Goal: Information Seeking & Learning: Learn about a topic

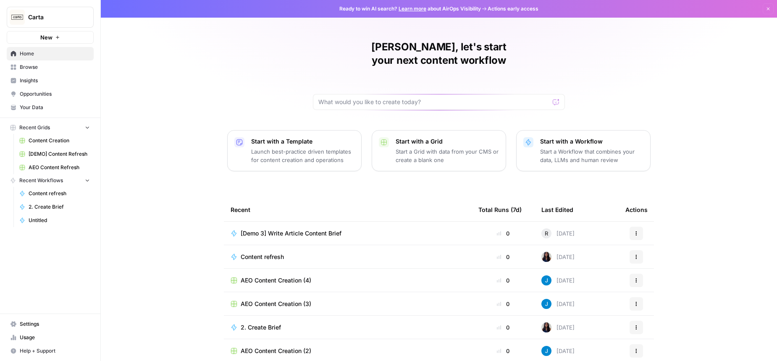
click at [39, 78] on span "Insights" at bounding box center [55, 81] width 70 height 8
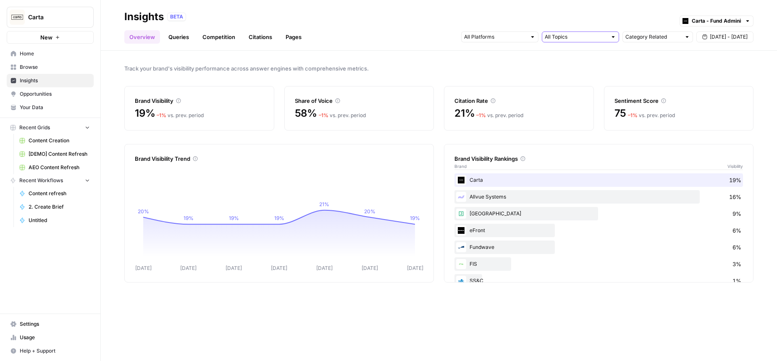
click at [578, 39] on input "text" at bounding box center [576, 37] width 62 height 8
click at [576, 57] on span "Investor Relations & Communications" at bounding box center [579, 55] width 60 height 8
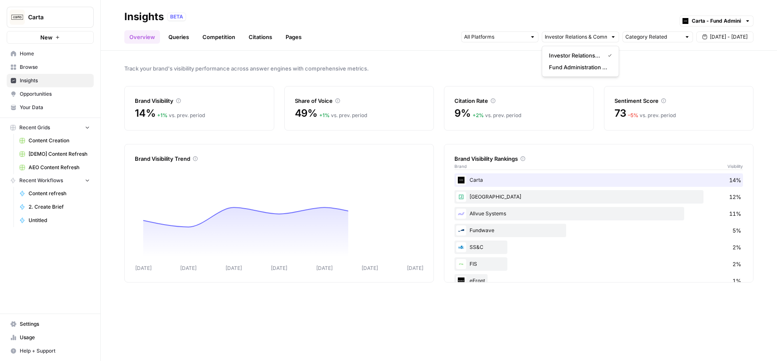
click at [489, 68] on span "Track your brand's visibility performance across answer engines with comprehens…" at bounding box center [438, 68] width 629 height 8
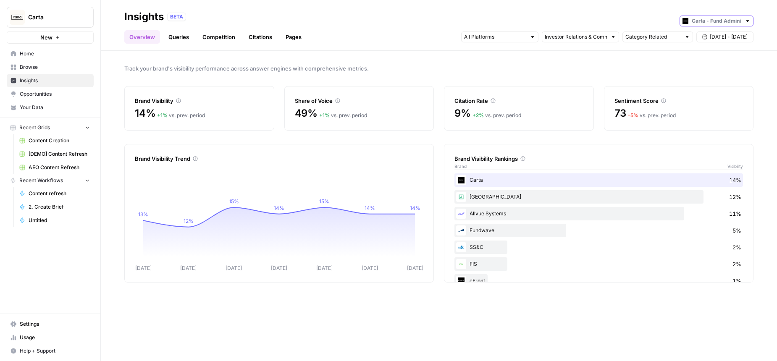
click at [710, 24] on input "text" at bounding box center [717, 21] width 50 height 8
click at [711, 53] on span "Carta - Cap Table" at bounding box center [719, 51] width 47 height 8
type input "Carta - Cap Table"
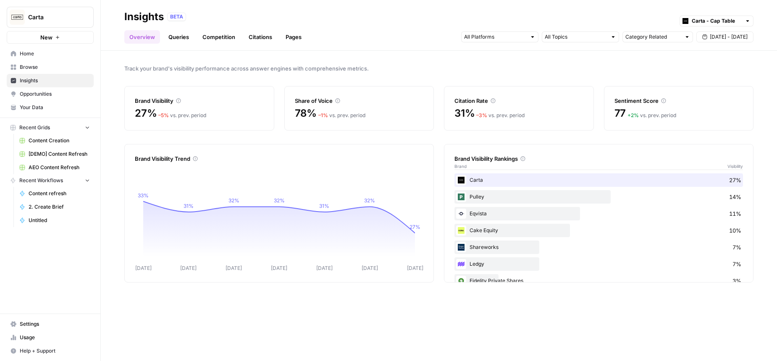
scroll to position [100, 0]
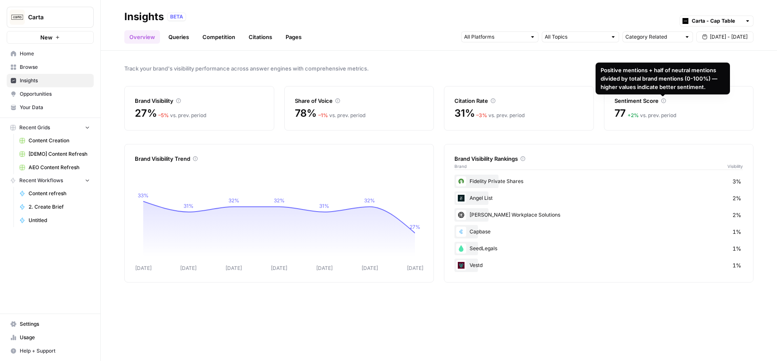
click at [512, 67] on span "Track your brand's visibility performance across answer engines with comprehens…" at bounding box center [438, 68] width 629 height 8
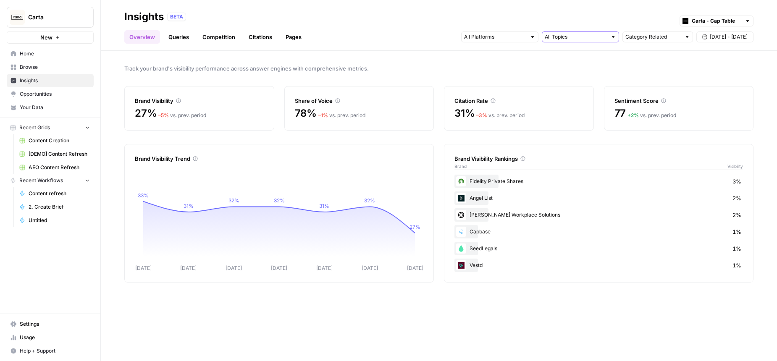
click at [568, 38] on input "text" at bounding box center [576, 37] width 62 height 8
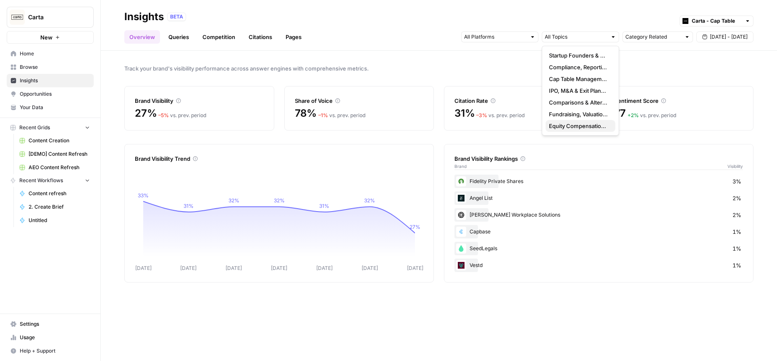
click at [568, 120] on button "Equity Compensation & Stock Options" at bounding box center [581, 126] width 70 height 12
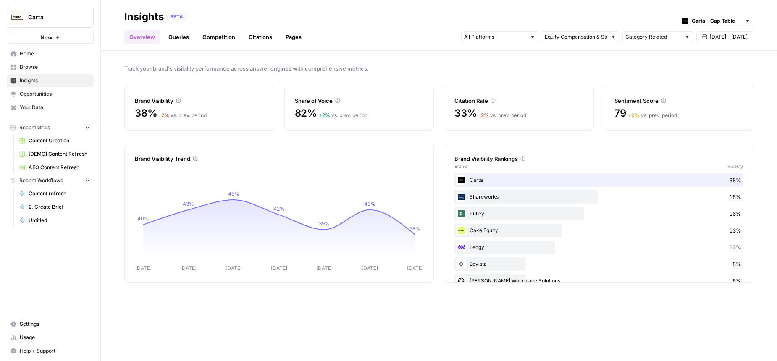
click at [428, 58] on div "Track your brand's visibility performance across answer engines with comprehens…" at bounding box center [439, 206] width 676 height 310
click at [582, 37] on input "text" at bounding box center [576, 37] width 62 height 8
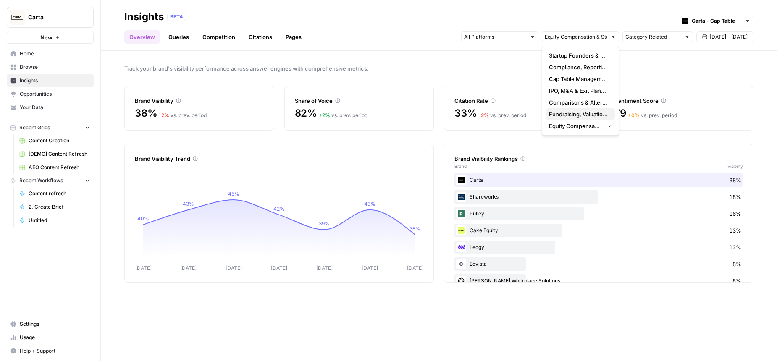
click at [571, 112] on span "Fundraising, Valuation & Financing" at bounding box center [579, 114] width 60 height 8
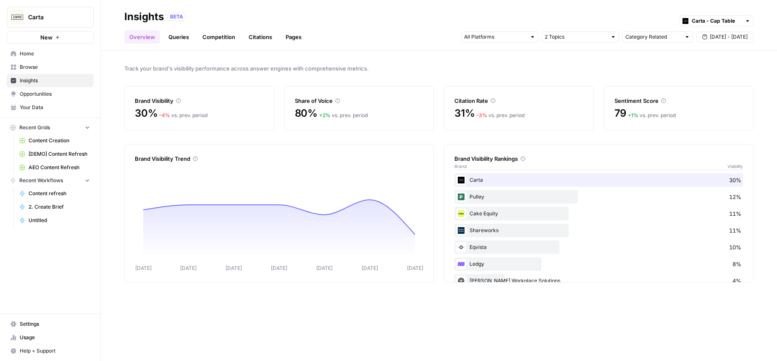
drag, startPoint x: 398, startPoint y: 49, endPoint x: 213, endPoint y: 7, distance: 189.0
click at [398, 49] on header "Insights BETA Carta - Cap Table Overview Queries Competition Citations Pages Ca…" at bounding box center [439, 25] width 676 height 51
click at [402, 72] on span "Track your brand's visibility performance across answer engines with comprehens…" at bounding box center [438, 68] width 629 height 8
click at [177, 37] on link "Queries" at bounding box center [178, 36] width 31 height 13
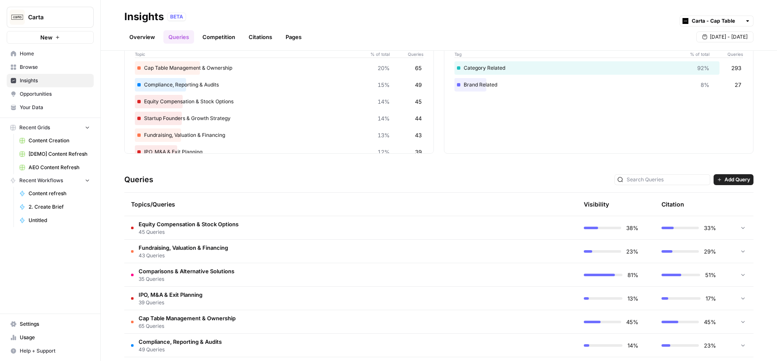
scroll to position [87, 0]
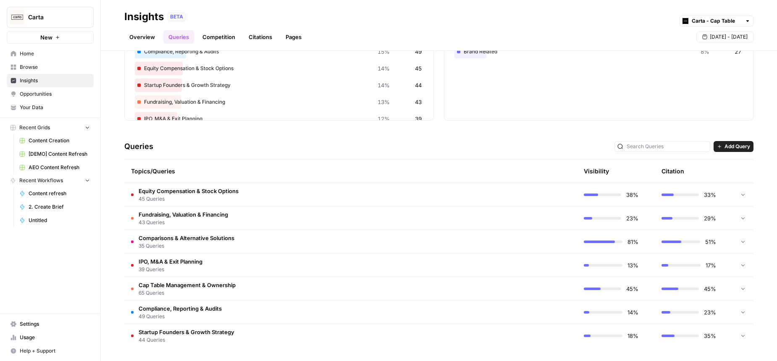
click at [208, 241] on span "Comparisons & Alternative Solutions" at bounding box center [187, 238] width 96 height 8
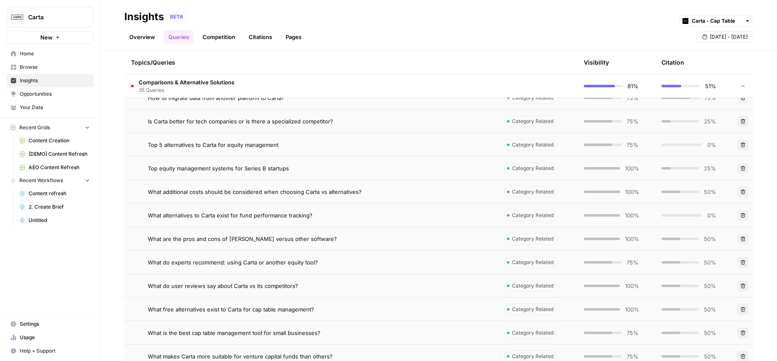
scroll to position [531, 0]
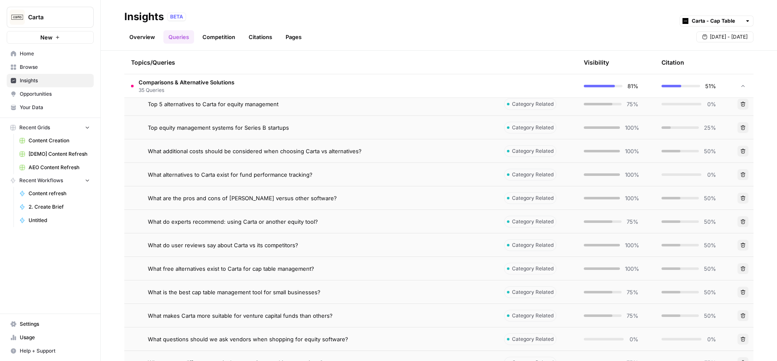
click at [265, 175] on span "What alternatives to Carta exist for fund performance tracking?" at bounding box center [230, 175] width 165 height 8
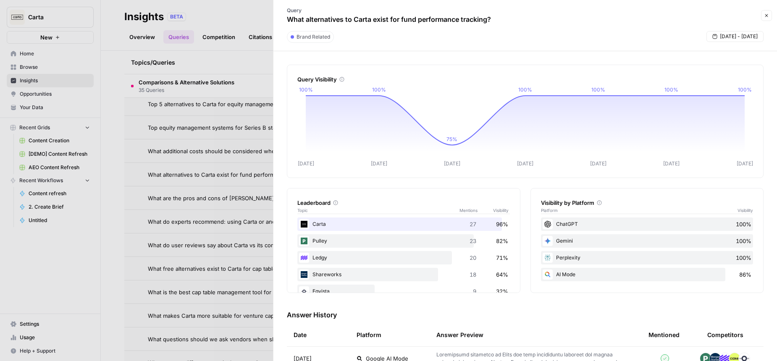
click at [209, 56] on div at bounding box center [388, 180] width 777 height 361
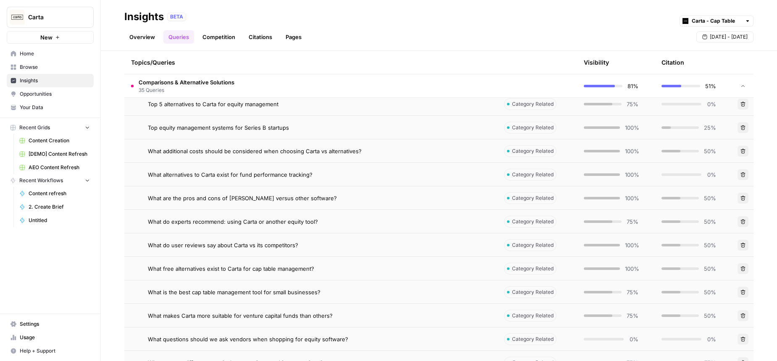
click at [220, 83] on span "Comparisons & Alternative Solutions" at bounding box center [187, 82] width 96 height 8
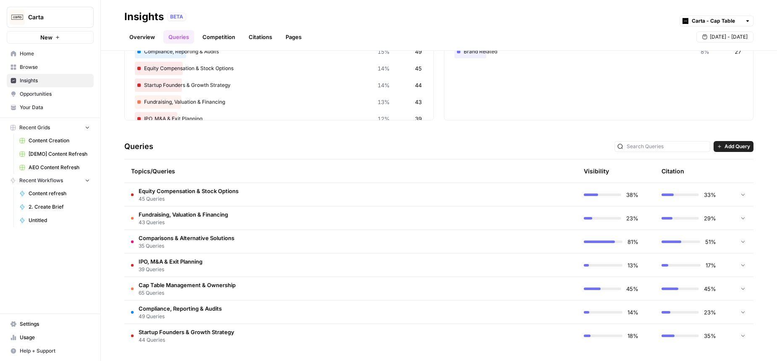
click at [203, 286] on span "Cap Table Management & Ownership" at bounding box center [187, 285] width 97 height 8
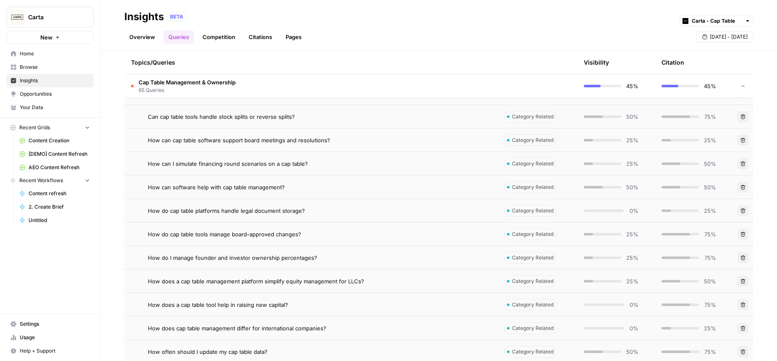
scroll to position [309, 0]
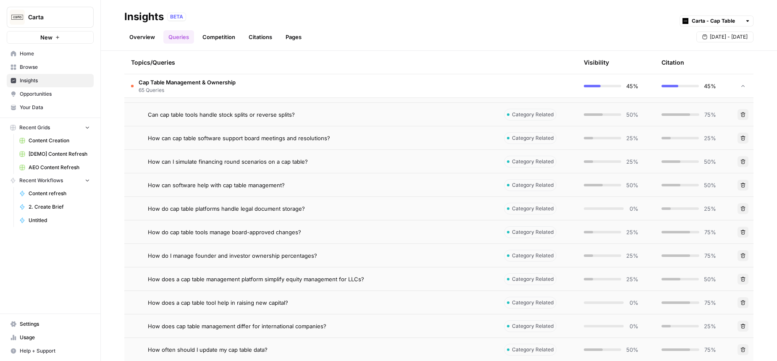
click at [251, 186] on span "How can software help with cap table management?" at bounding box center [216, 185] width 137 height 8
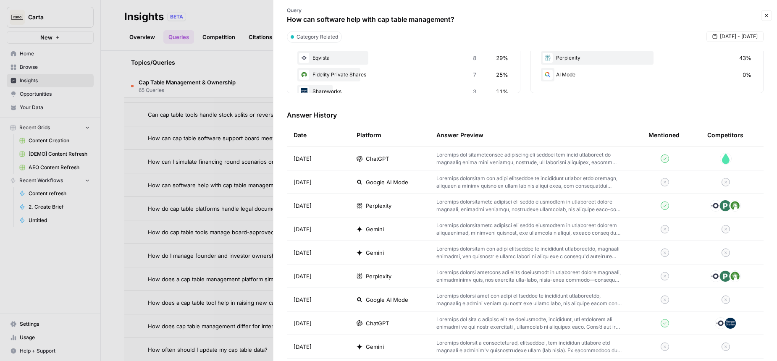
scroll to position [203, 0]
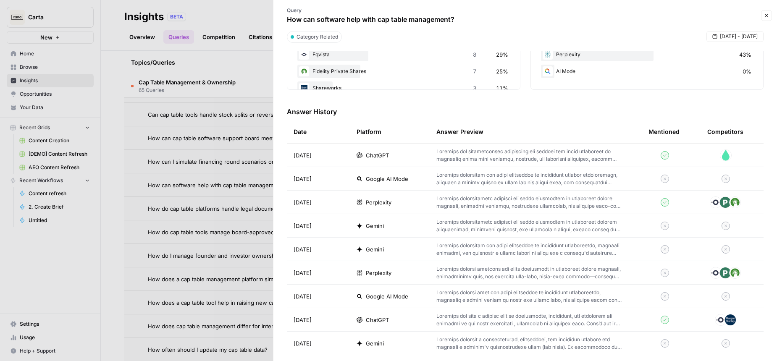
click at [115, 212] on div at bounding box center [388, 180] width 777 height 361
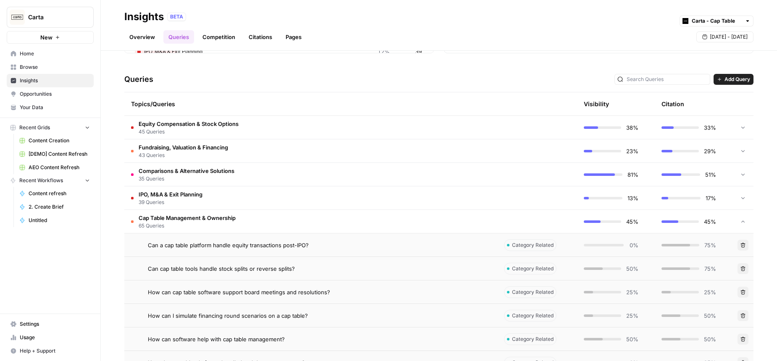
click at [203, 225] on span "65 Queries" at bounding box center [187, 226] width 97 height 8
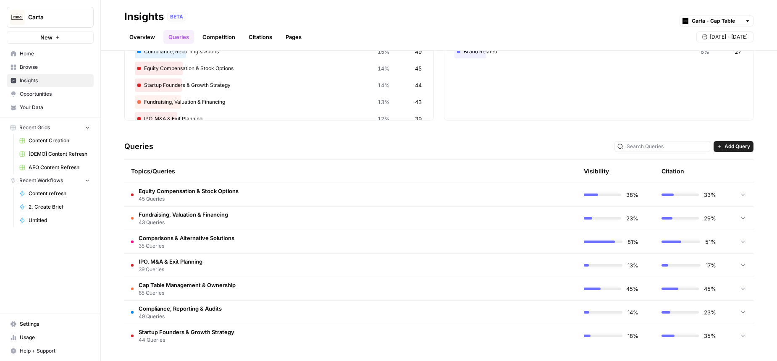
click at [195, 263] on span "IPO, M&A & Exit Planning" at bounding box center [171, 262] width 64 height 8
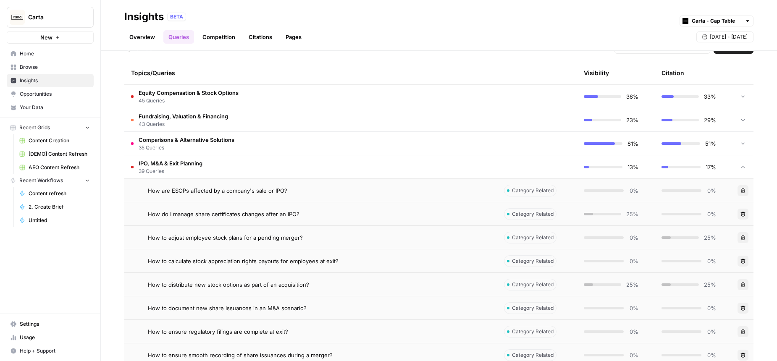
scroll to position [194, 0]
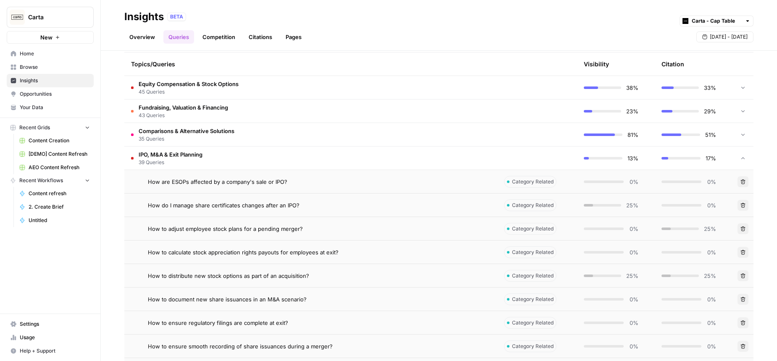
click at [233, 206] on span "How do I manage share certificates changes after an IPO?" at bounding box center [224, 205] width 152 height 8
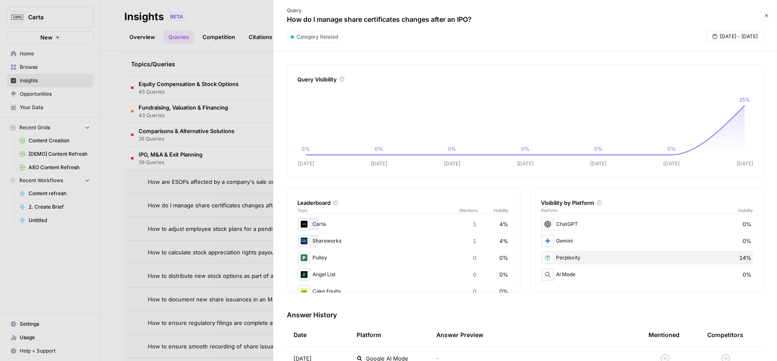
scroll to position [15, 0]
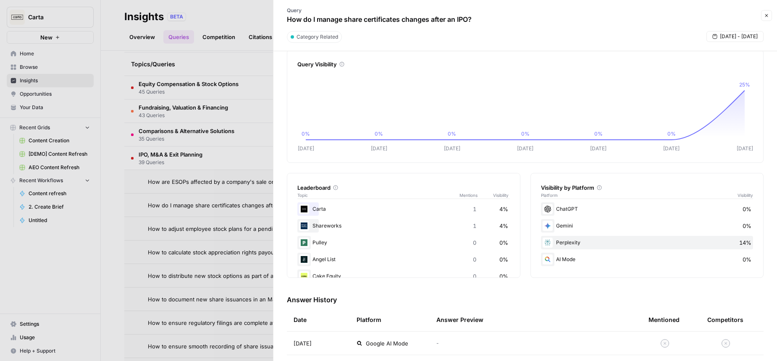
drag, startPoint x: 765, startPoint y: 17, endPoint x: 624, endPoint y: 35, distance: 141.9
click at [757, 18] on div "Query How do I manage share certificates changes after an IPO? Close" at bounding box center [526, 15] width 494 height 24
click at [765, 14] on icon "button" at bounding box center [766, 15] width 5 height 5
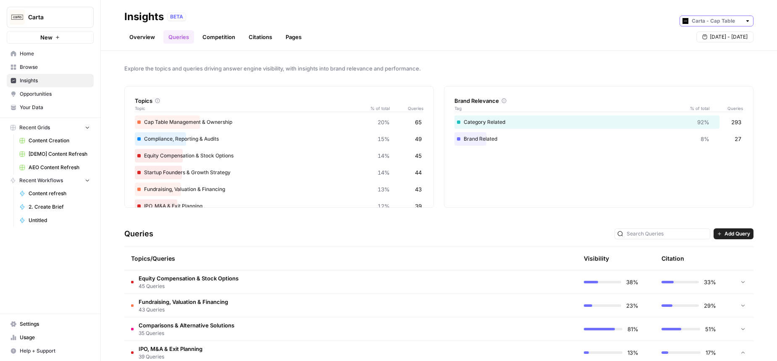
click at [725, 22] on input "text" at bounding box center [717, 21] width 50 height 8
type input "Carta - Cap Table"
drag, startPoint x: 610, startPoint y: 32, endPoint x: 483, endPoint y: 62, distance: 129.9
click at [609, 33] on div "Overview Queries Competition Citations Pages [DATE] - [DATE]" at bounding box center [438, 34] width 629 height 20
click at [35, 79] on span "Insights" at bounding box center [55, 81] width 70 height 8
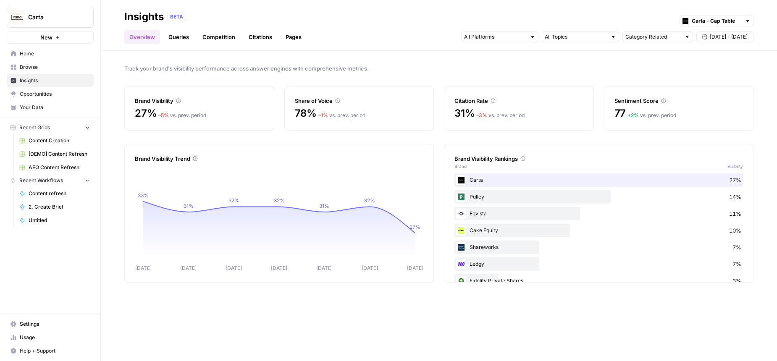
click at [175, 35] on link "Queries" at bounding box center [178, 36] width 31 height 13
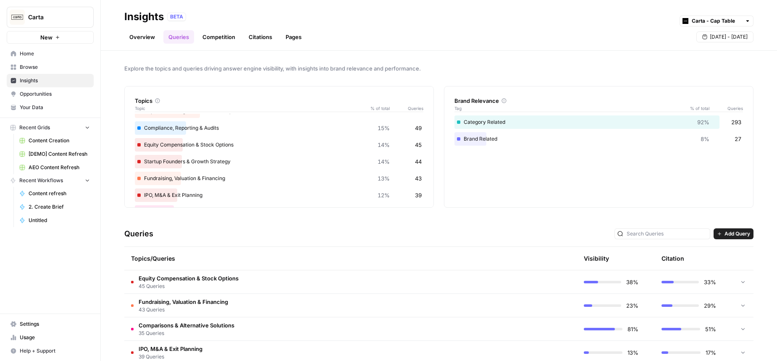
scroll to position [32, 0]
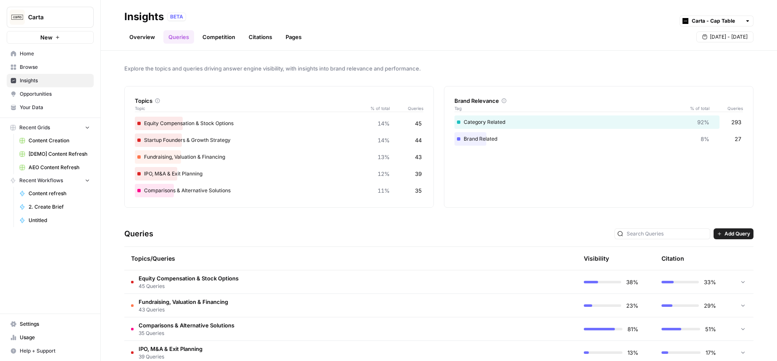
click at [192, 174] on div "IPO, M&A & Exit Planning 12% 39" at bounding box center [279, 173] width 289 height 13
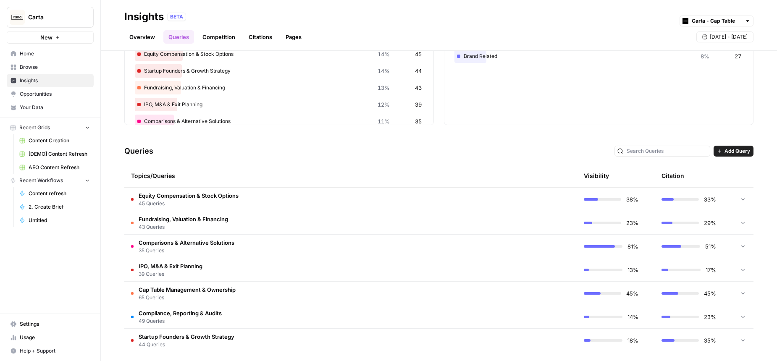
scroll to position [86, 0]
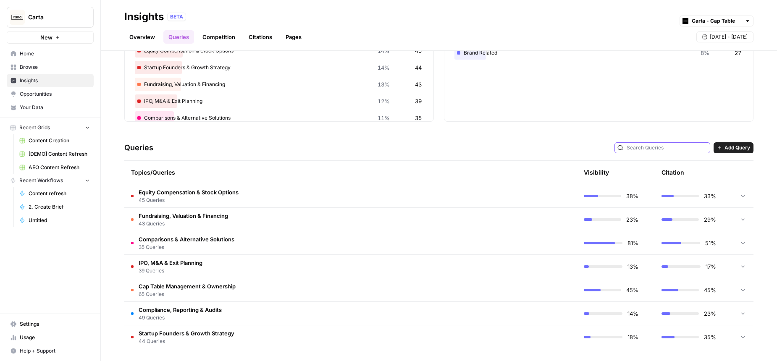
click at [683, 147] on input "text" at bounding box center [667, 148] width 81 height 8
click at [480, 151] on div "Queries Add Query" at bounding box center [438, 148] width 629 height 26
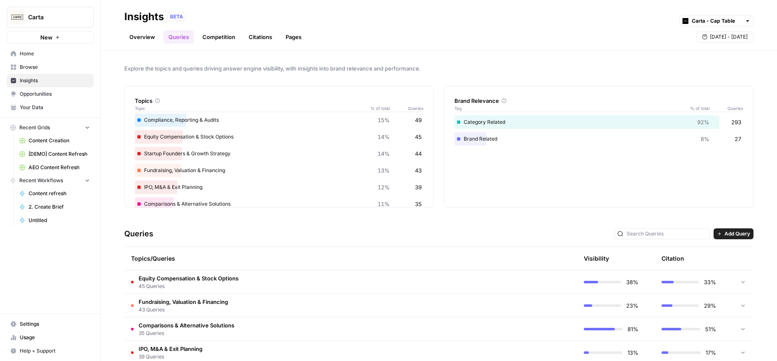
drag, startPoint x: 450, startPoint y: 60, endPoint x: 273, endPoint y: 45, distance: 177.5
click at [448, 60] on div "Explore the topics and queries driving answer engine visibility, with insights …" at bounding box center [439, 206] width 676 height 310
click at [224, 37] on link "Competition" at bounding box center [218, 36] width 43 height 13
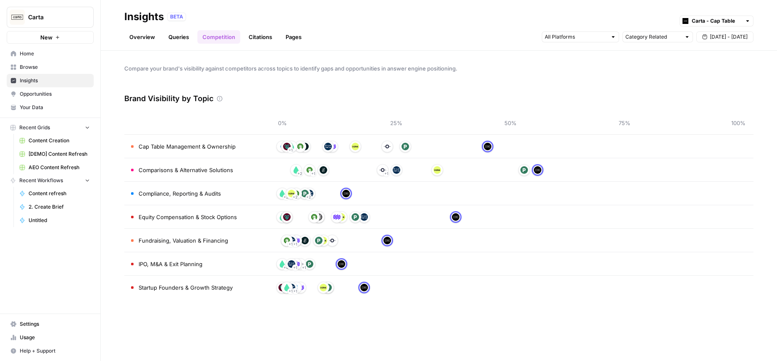
click at [218, 146] on span "Cap Table Management & Ownership" at bounding box center [187, 146] width 97 height 8
click at [255, 38] on link "Citations" at bounding box center [261, 36] width 34 height 13
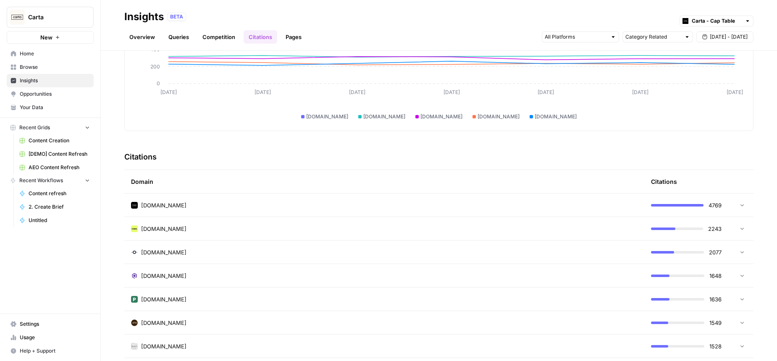
scroll to position [105, 0]
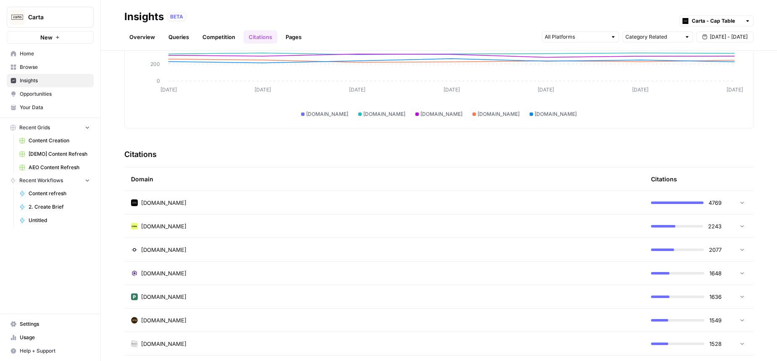
click at [342, 208] on td "[DOMAIN_NAME]" at bounding box center [384, 202] width 520 height 23
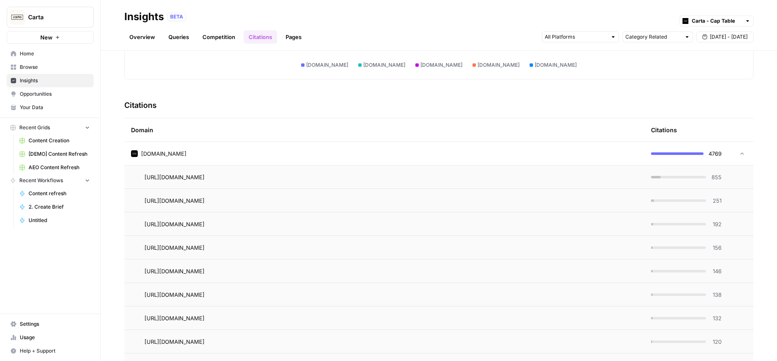
scroll to position [154, 0]
click at [428, 179] on div "[URL][DOMAIN_NAME] Go to page" at bounding box center [391, 177] width 493 height 10
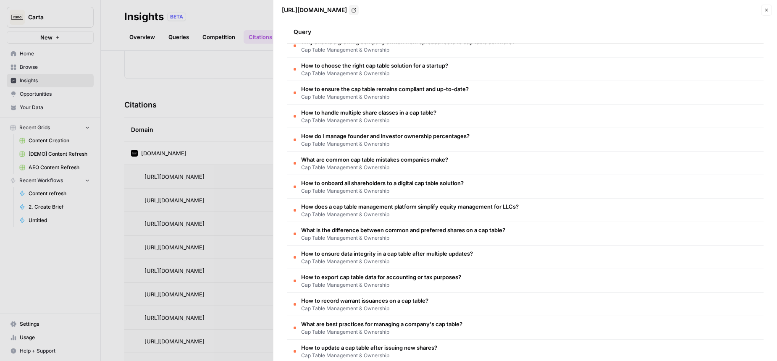
scroll to position [558, 0]
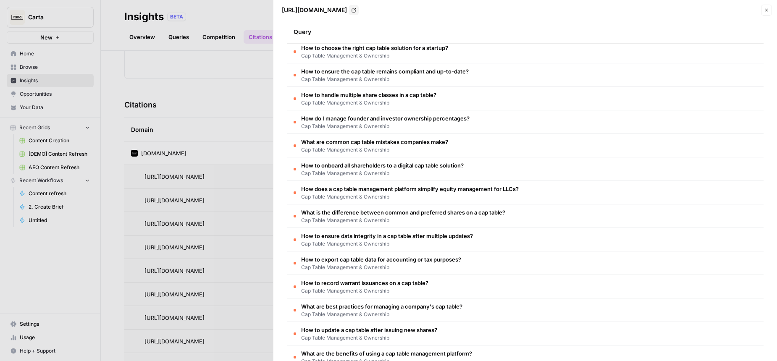
click at [193, 98] on div at bounding box center [388, 180] width 777 height 361
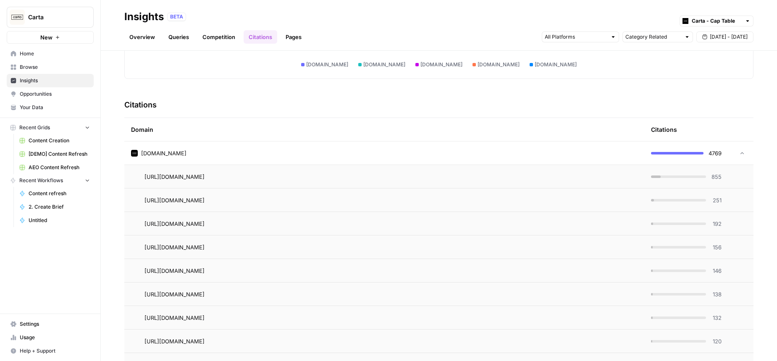
click at [160, 151] on span "[DOMAIN_NAME]" at bounding box center [163, 153] width 45 height 8
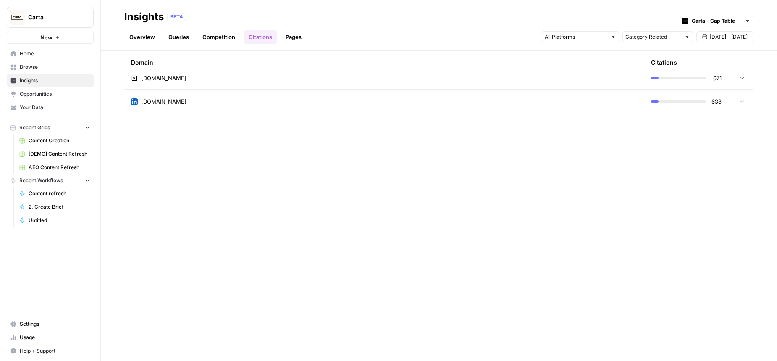
scroll to position [0, 0]
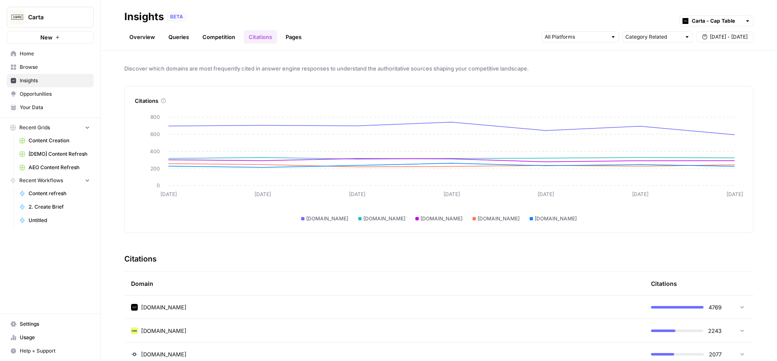
click at [292, 36] on link "Pages" at bounding box center [294, 36] width 26 height 13
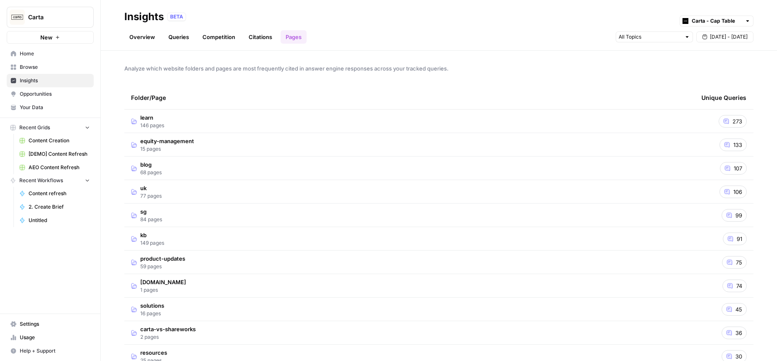
click at [37, 92] on span "Opportunities" at bounding box center [55, 94] width 70 height 8
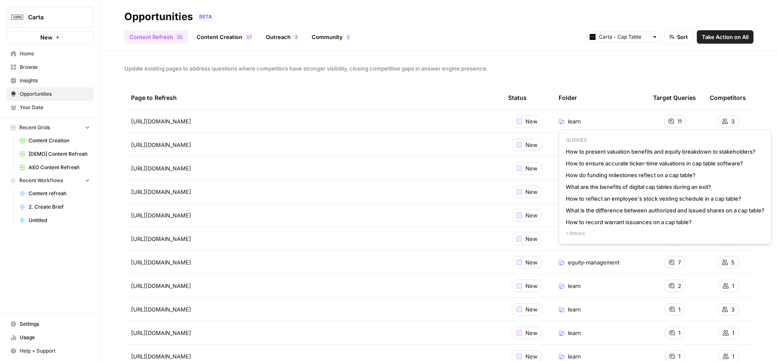
click at [675, 123] on div "11" at bounding box center [675, 121] width 23 height 13
click at [576, 231] on span "+ 4 more" at bounding box center [665, 234] width 199 height 8
click at [585, 235] on span "+ 4 more" at bounding box center [665, 234] width 199 height 8
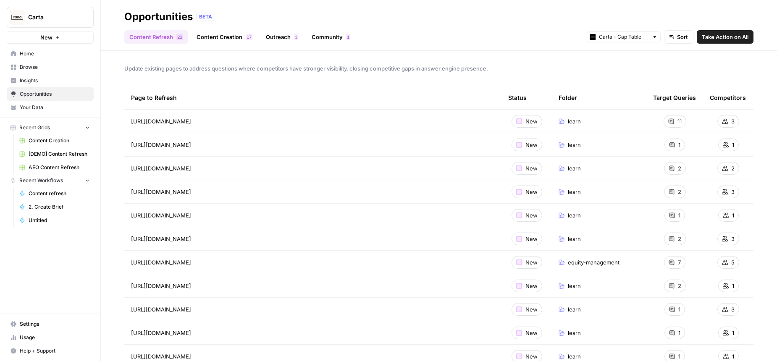
click at [473, 118] on div "[URL][DOMAIN_NAME] Go to page" at bounding box center [313, 121] width 364 height 10
click at [598, 119] on div "learn" at bounding box center [599, 121] width 81 height 8
click at [241, 87] on div "Page to Refresh" at bounding box center [313, 97] width 364 height 23
click at [255, 83] on div "Update existing pages to address questions where competitors have stronger visi…" at bounding box center [439, 206] width 676 height 310
click at [221, 37] on link "Content Creation 7 1" at bounding box center [225, 36] width 66 height 13
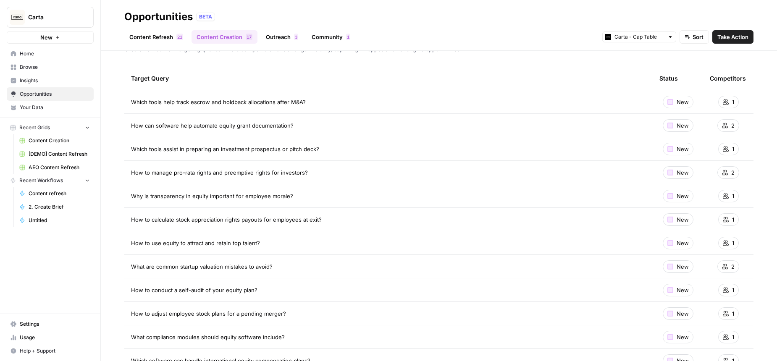
scroll to position [21, 0]
click at [702, 218] on td "New" at bounding box center [678, 218] width 50 height 23
click at [676, 217] on div "New" at bounding box center [678, 218] width 31 height 13
click at [681, 220] on span "New" at bounding box center [683, 218] width 12 height 8
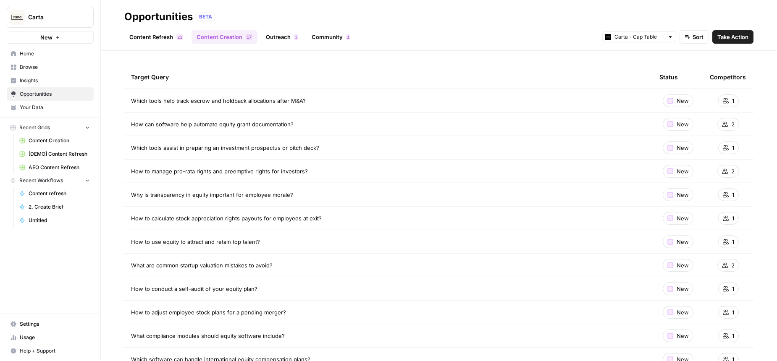
click at [705, 218] on td "1" at bounding box center [728, 218] width 50 height 23
click at [730, 36] on span "Take Action" at bounding box center [732, 37] width 31 height 8
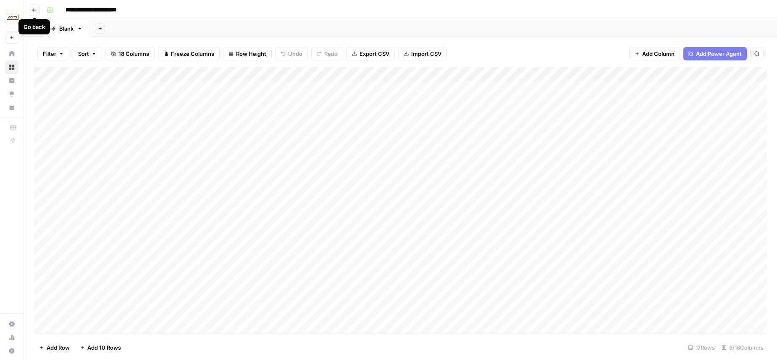
click at [38, 11] on button "Go back" at bounding box center [34, 10] width 11 height 11
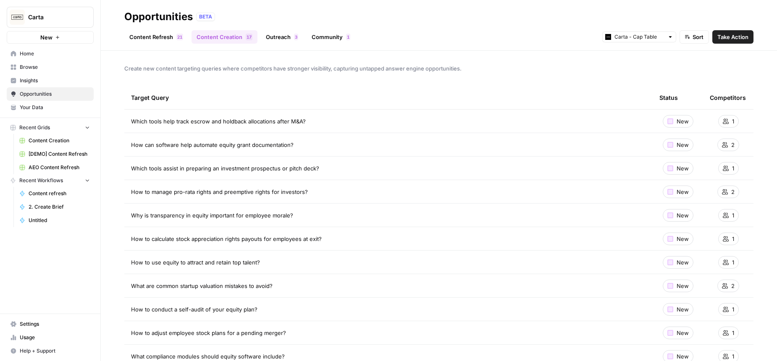
click at [279, 35] on link "Outreach 3" at bounding box center [282, 36] width 42 height 13
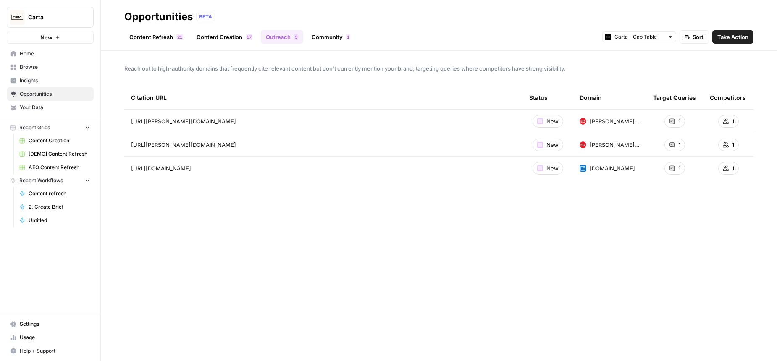
click at [228, 37] on link "Content Creation 7 1" at bounding box center [225, 36] width 66 height 13
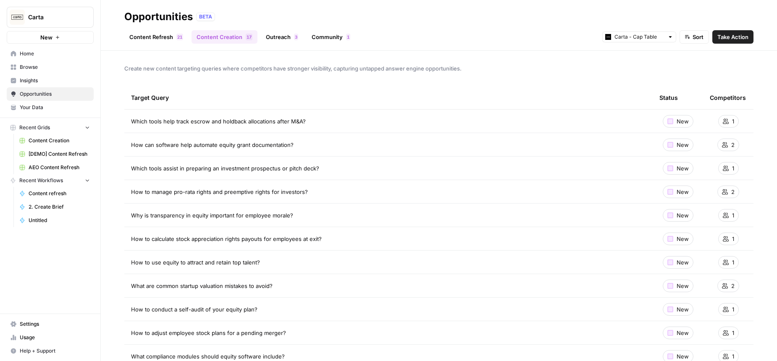
drag, startPoint x: 694, startPoint y: 120, endPoint x: 305, endPoint y: 79, distance: 391.2
click at [427, 115] on tr "Which tools help track escrow and holdback allocations after M&A? New 1" at bounding box center [438, 122] width 629 height 24
click at [290, 35] on link "Outreach 3" at bounding box center [282, 36] width 42 height 13
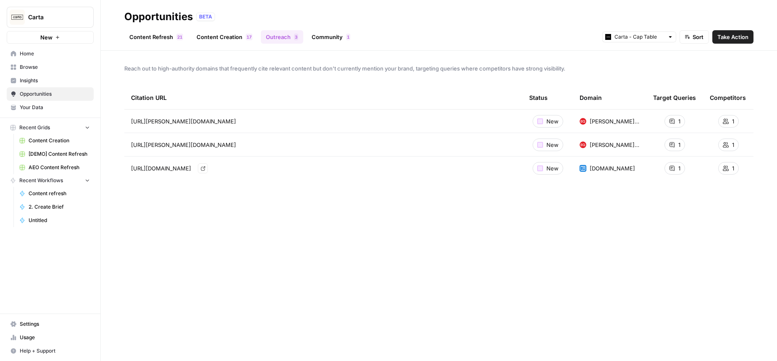
click at [174, 167] on span "[URL][DOMAIN_NAME]" at bounding box center [161, 168] width 60 height 8
click at [258, 215] on div "Citation URL Status Domain Target Queries Competitors [URL][PERSON_NAME][DOMAIN…" at bounding box center [438, 217] width 629 height 262
click at [676, 168] on div "1" at bounding box center [675, 168] width 21 height 13
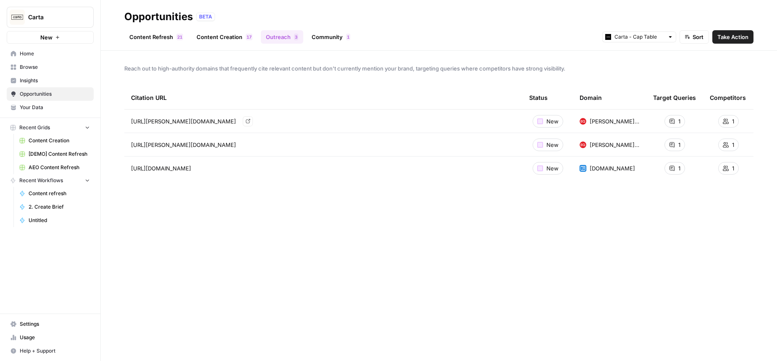
click at [204, 81] on div "Reach out to high-authority domains that frequently cite relevant content but d…" at bounding box center [439, 206] width 676 height 310
click at [336, 34] on link "Community 1" at bounding box center [331, 36] width 49 height 13
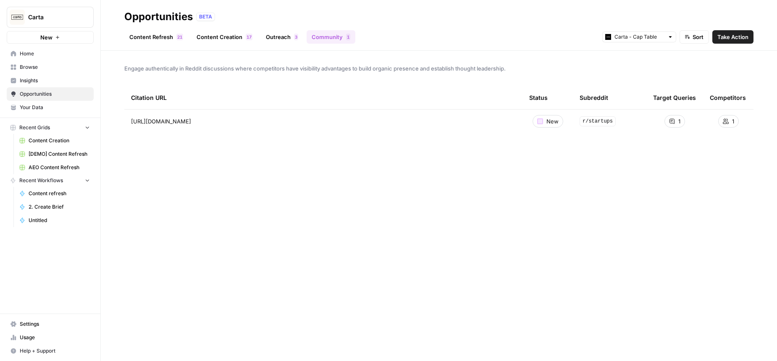
click at [34, 53] on span "Home" at bounding box center [55, 54] width 70 height 8
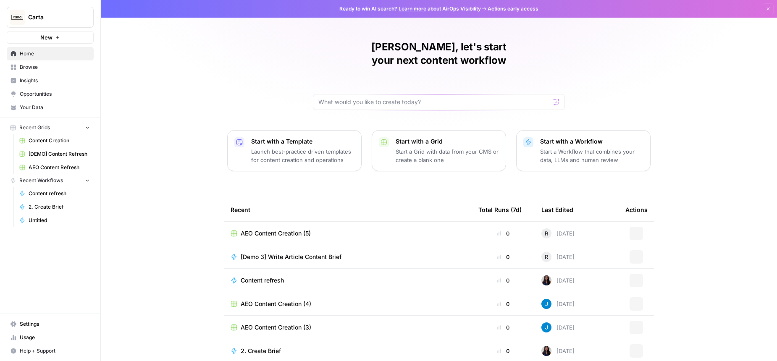
scroll to position [25, 0]
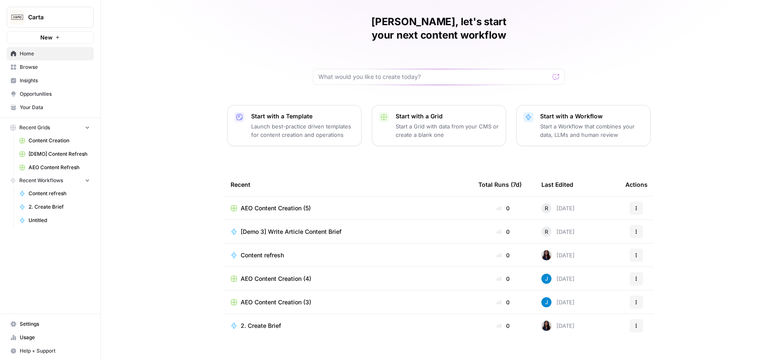
click at [324, 204] on div "AEO Content Creation (5)" at bounding box center [348, 208] width 234 height 8
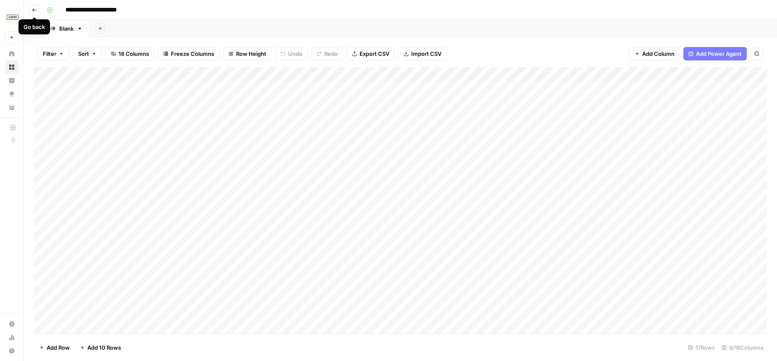
click at [35, 10] on icon "button" at bounding box center [34, 9] width 4 height 3
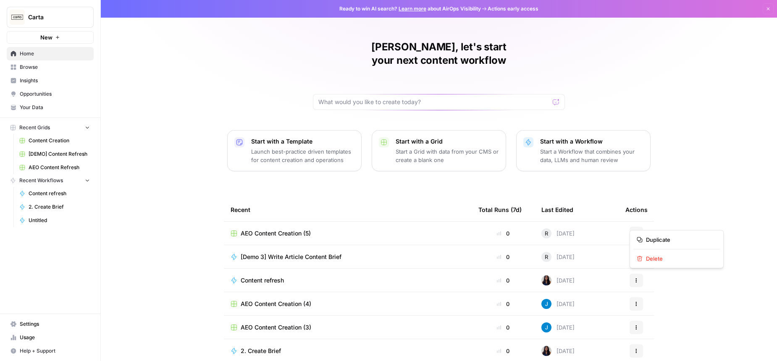
click at [637, 231] on icon "button" at bounding box center [636, 233] width 5 height 5
click at [660, 260] on span "Delete" at bounding box center [679, 259] width 67 height 8
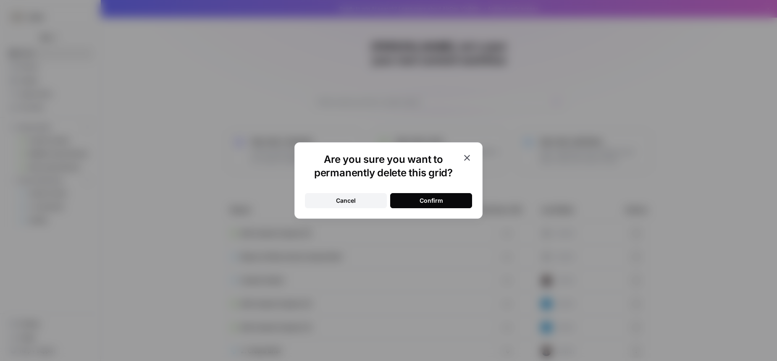
click at [418, 200] on button "Confirm" at bounding box center [431, 200] width 82 height 15
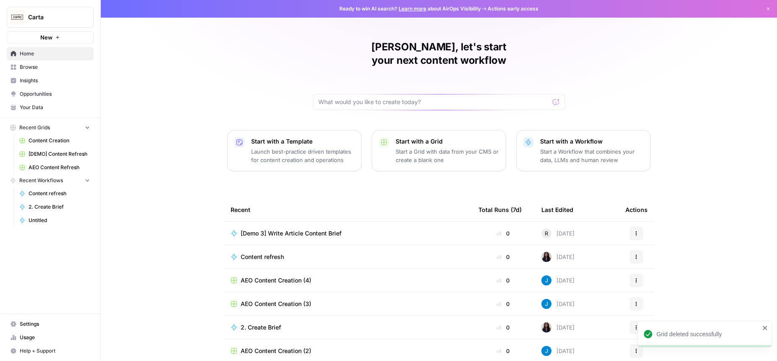
scroll to position [25, 0]
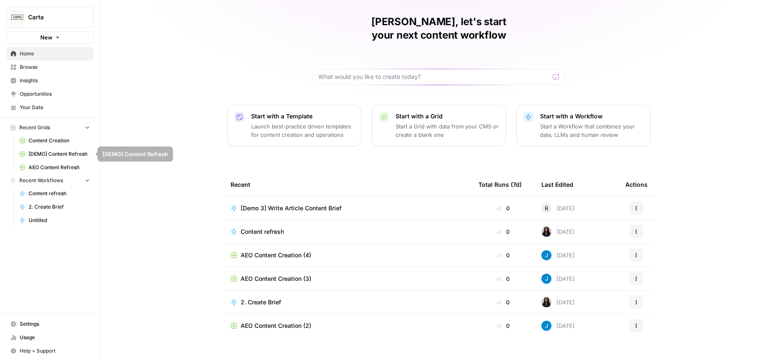
click at [152, 139] on div "[PERSON_NAME], let's start your next content workflow Start with a Template Lau…" at bounding box center [439, 175] width 676 height 400
click at [39, 141] on span "Content Creation" at bounding box center [59, 141] width 61 height 8
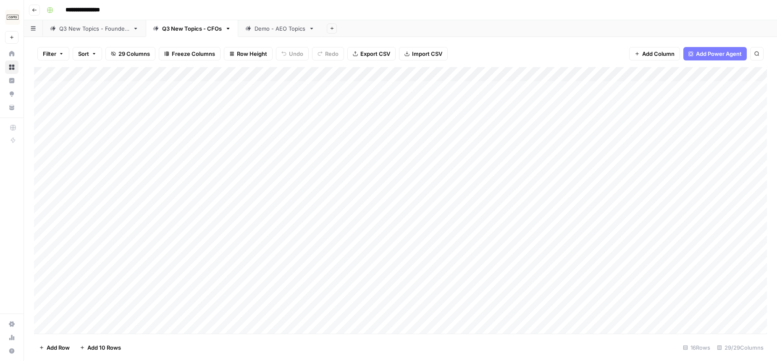
click at [422, 26] on div "Add Sheet" at bounding box center [549, 28] width 455 height 17
click at [76, 32] on div "Q3 New Topics - Founders" at bounding box center [94, 28] width 70 height 8
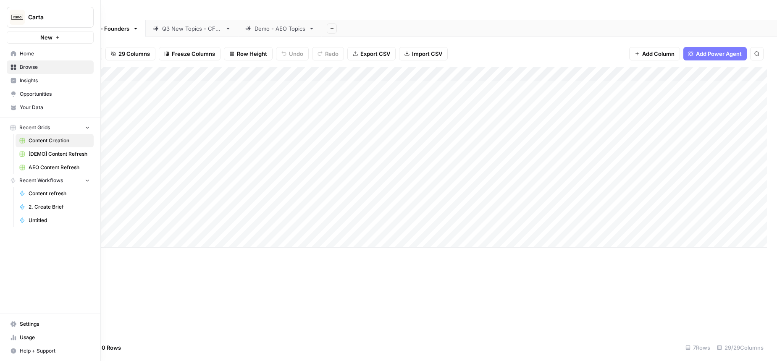
click at [34, 78] on span "Insights" at bounding box center [55, 81] width 70 height 8
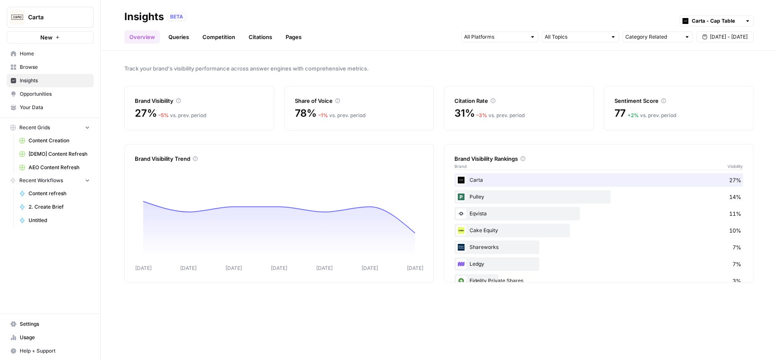
click at [174, 39] on link "Queries" at bounding box center [178, 36] width 31 height 13
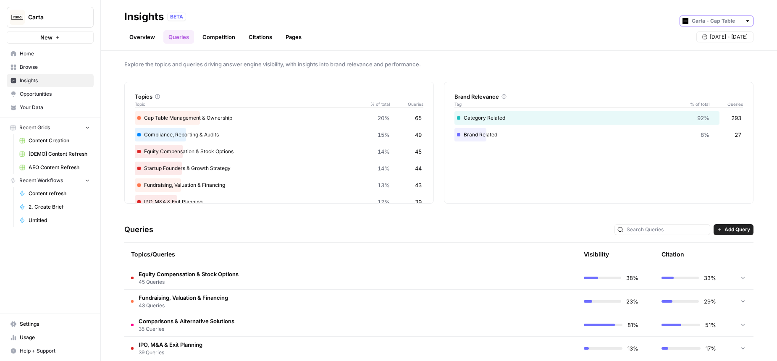
click at [725, 22] on input "text" at bounding box center [717, 21] width 50 height 8
click at [715, 40] on span "Carta - Fund Administration" at bounding box center [719, 39] width 47 height 8
type input "Carta - Fund Administration"
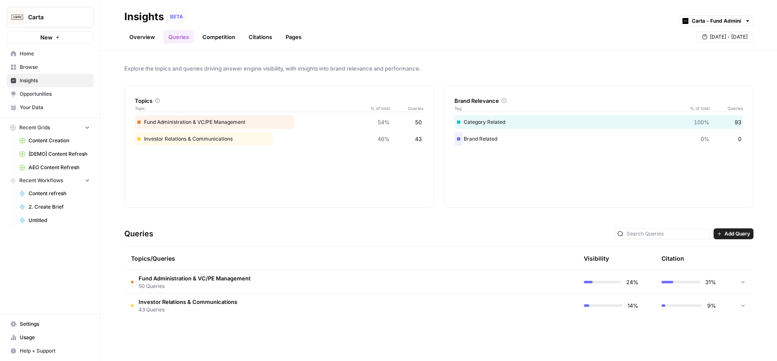
click at [221, 279] on span "Fund Administration & VC/PE Management" at bounding box center [195, 278] width 112 height 8
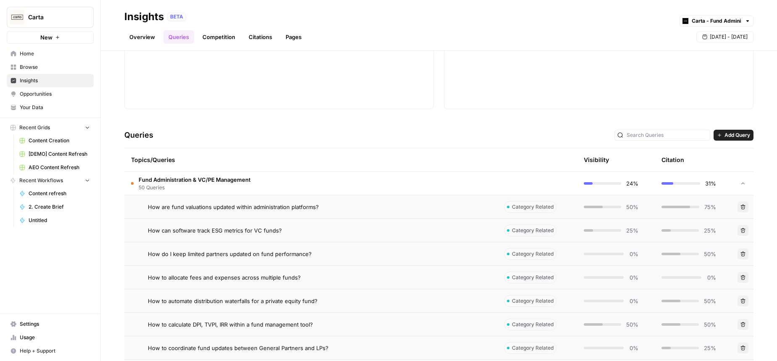
scroll to position [100, 0]
click at [291, 203] on span "How are fund valuations updated within administration platforms?" at bounding box center [233, 205] width 171 height 8
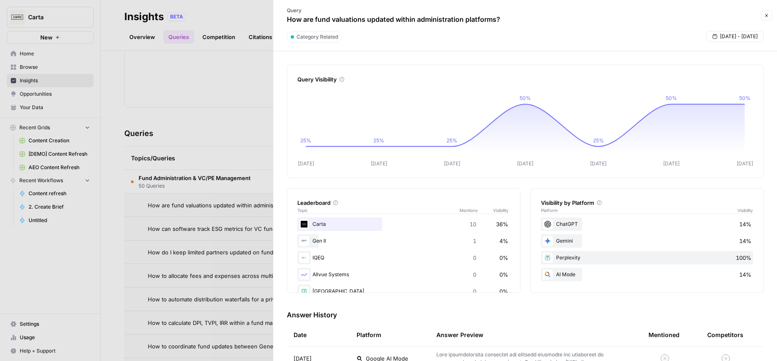
click at [229, 94] on div at bounding box center [388, 180] width 777 height 361
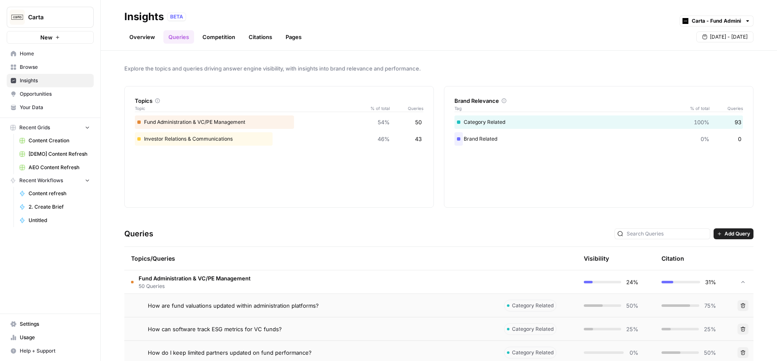
click at [490, 54] on div "Explore the topics and queries driving answer engine visibility, with insights …" at bounding box center [439, 206] width 676 height 310
click at [701, 21] on input "text" at bounding box center [717, 21] width 50 height 8
type input "Carta - Fund Administration"
drag, startPoint x: 622, startPoint y: 34, endPoint x: 723, endPoint y: 45, distance: 102.2
click at [622, 34] on div "Overview Queries Competition Citations Pages [DATE] - [DATE]" at bounding box center [438, 34] width 629 height 20
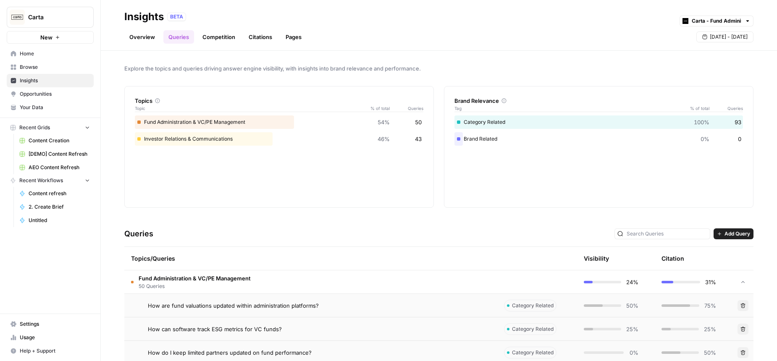
click at [719, 33] on span "[DATE] - [DATE]" at bounding box center [729, 37] width 38 height 8
click at [662, 84] on div "31" at bounding box center [661, 87] width 11 height 11
drag, startPoint x: 741, startPoint y: 58, endPoint x: 741, endPoint y: 66, distance: 8.4
click at [741, 58] on icon "button" at bounding box center [742, 57] width 6 height 6
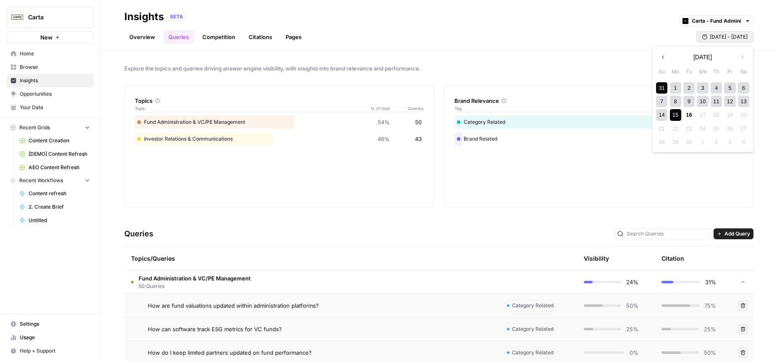
click at [673, 114] on div "15" at bounding box center [675, 114] width 11 height 11
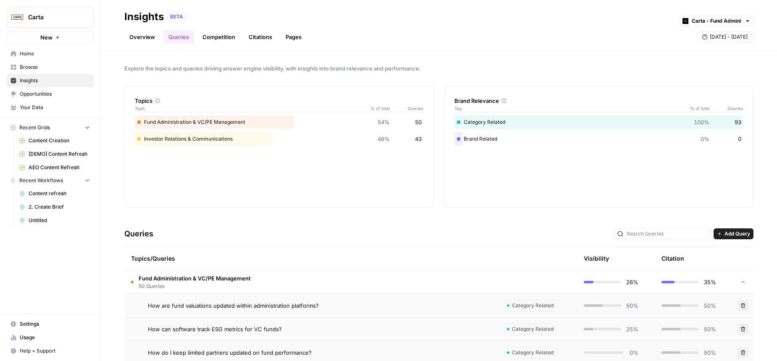
click at [150, 39] on link "Overview" at bounding box center [142, 36] width 36 height 13
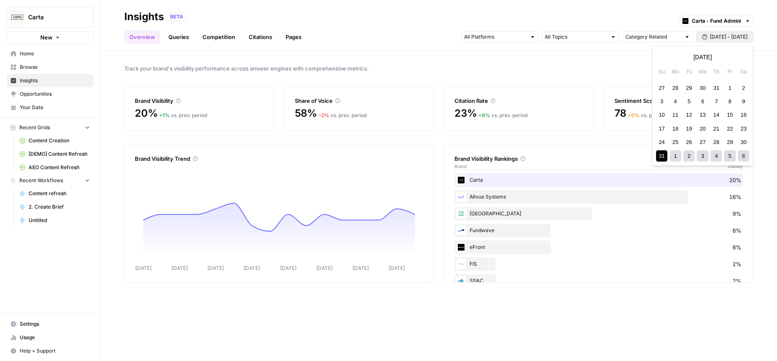
click at [718, 36] on span "[DATE] - [DATE]" at bounding box center [729, 37] width 38 height 8
click at [659, 56] on button "Previous month" at bounding box center [663, 57] width 15 height 15
click at [660, 56] on icon "button" at bounding box center [663, 57] width 6 height 6
click at [662, 90] on div "1" at bounding box center [661, 87] width 11 height 11
click at [739, 56] on icon "button" at bounding box center [742, 57] width 6 height 6
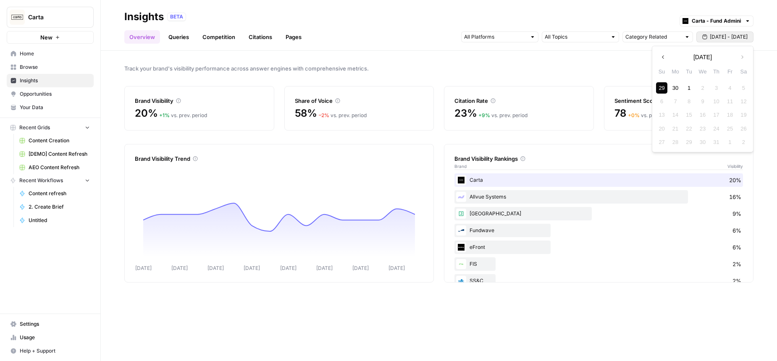
click at [661, 87] on div "29" at bounding box center [661, 87] width 11 height 11
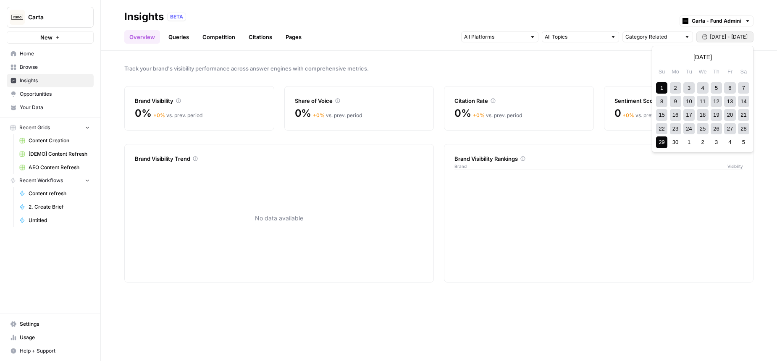
click at [720, 35] on span "[DATE] - [DATE]" at bounding box center [729, 37] width 38 height 8
click at [663, 84] on div "1" at bounding box center [661, 87] width 11 height 11
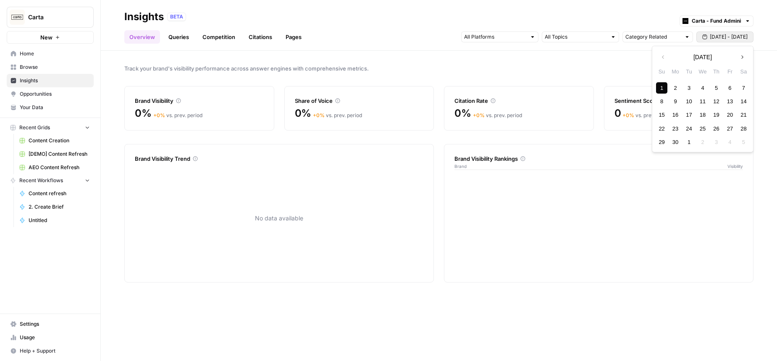
click at [744, 56] on icon "button" at bounding box center [742, 57] width 6 height 6
click at [664, 57] on icon "button" at bounding box center [663, 57] width 6 height 6
click at [664, 115] on div "15" at bounding box center [661, 114] width 11 height 11
click at [713, 35] on span "[DATE] - [DATE]" at bounding box center [729, 37] width 38 height 8
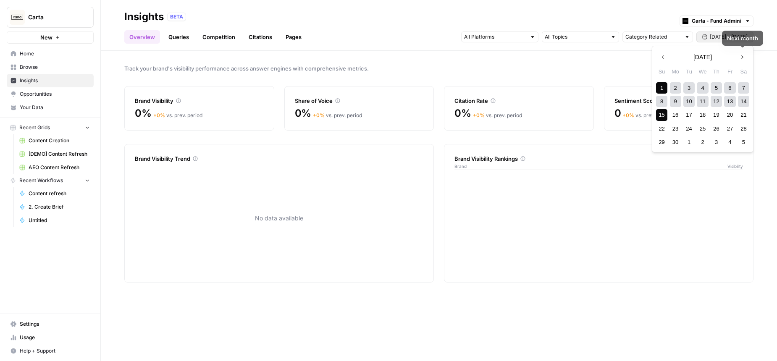
click at [744, 59] on icon "button" at bounding box center [742, 57] width 6 height 6
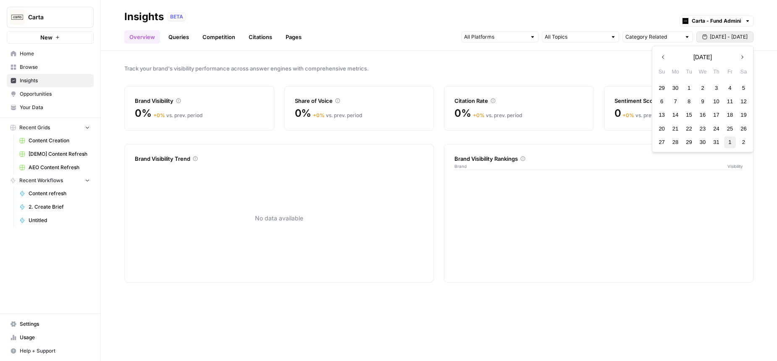
click at [731, 143] on div "1" at bounding box center [729, 142] width 11 height 11
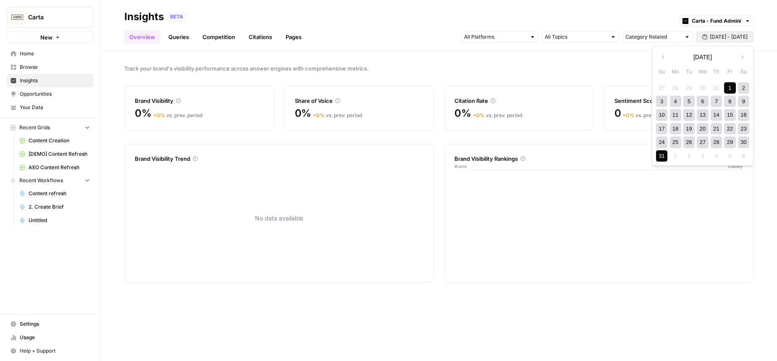
click at [662, 158] on div "31" at bounding box center [661, 155] width 11 height 11
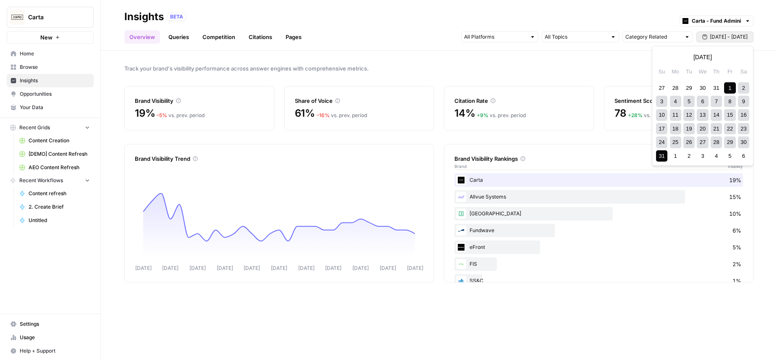
click at [720, 34] on span "[DATE] - [DATE]" at bounding box center [729, 37] width 38 height 8
drag, startPoint x: 662, startPoint y: 87, endPoint x: 669, endPoint y: 89, distance: 7.4
click at [662, 87] on div "27" at bounding box center [661, 87] width 11 height 11
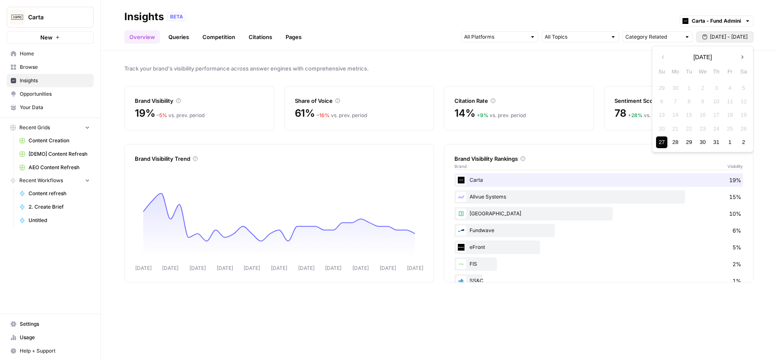
drag, startPoint x: 741, startPoint y: 55, endPoint x: 736, endPoint y: 97, distance: 42.2
click at [741, 55] on icon "button" at bounding box center [742, 57] width 6 height 6
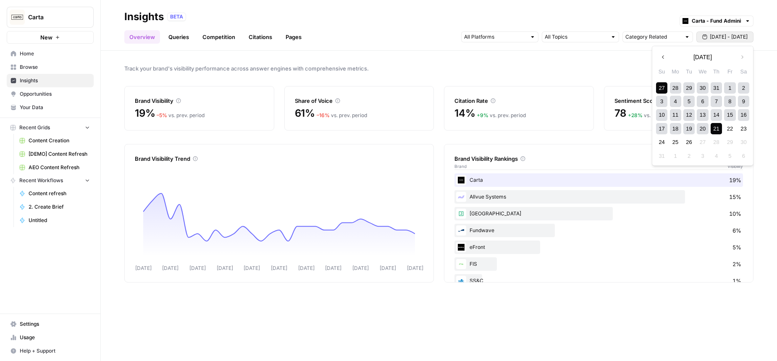
click at [715, 130] on div "21" at bounding box center [716, 128] width 11 height 11
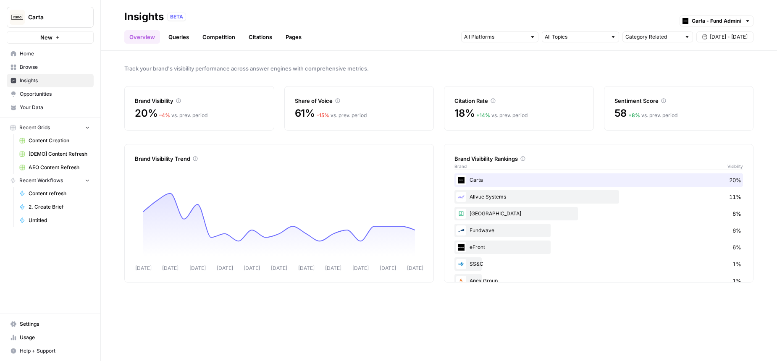
click at [579, 67] on span "Track your brand's visibility performance across answer engines with comprehens…" at bounding box center [438, 68] width 629 height 8
click at [737, 36] on span "[DATE] - [DATE]" at bounding box center [729, 37] width 38 height 8
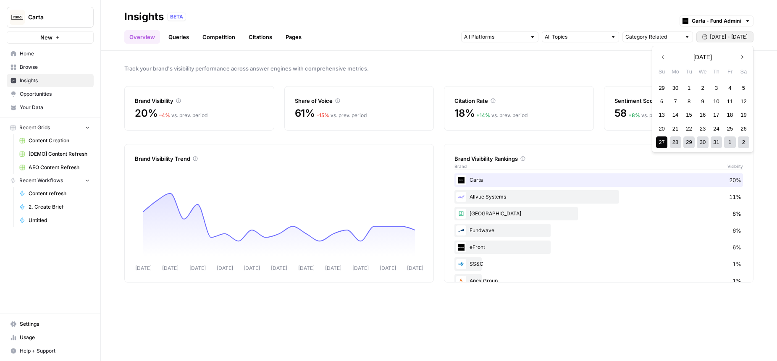
click at [665, 56] on icon "button" at bounding box center [663, 57] width 6 height 6
click at [694, 104] on div "10" at bounding box center [688, 101] width 11 height 11
click at [746, 57] on button "Next month" at bounding box center [742, 57] width 15 height 15
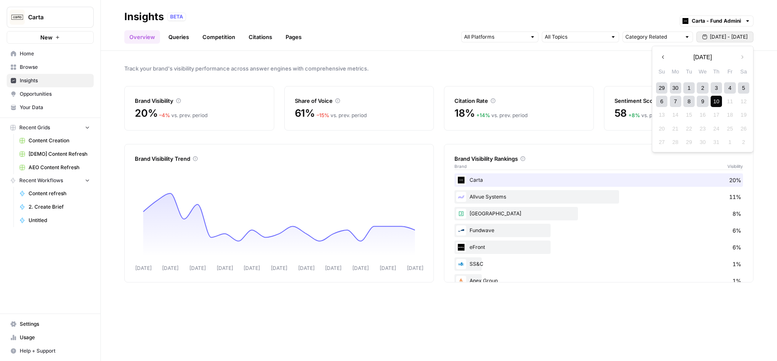
click at [719, 102] on div "10" at bounding box center [716, 101] width 11 height 11
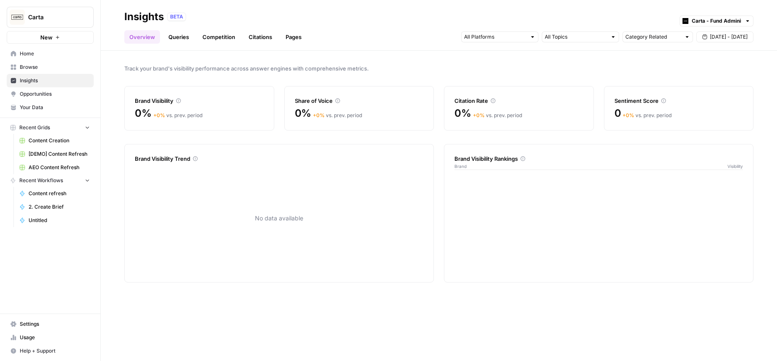
click at [716, 38] on span "[DATE] - [DATE]" at bounding box center [729, 37] width 38 height 8
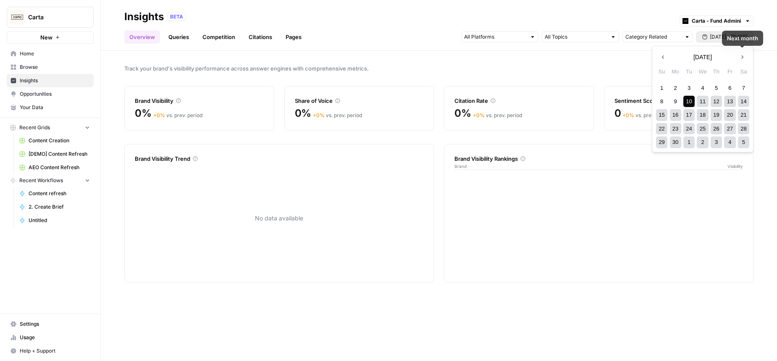
click at [743, 59] on icon "button" at bounding box center [742, 57] width 6 height 6
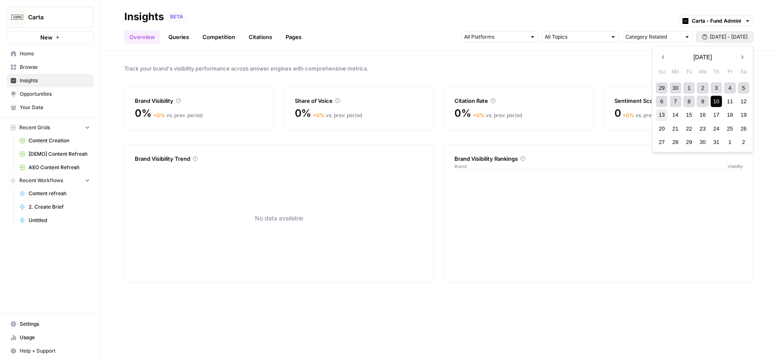
click at [663, 116] on div "13" at bounding box center [661, 114] width 11 height 11
click at [739, 60] on button "Next month" at bounding box center [742, 57] width 15 height 15
click at [691, 115] on div "12" at bounding box center [688, 114] width 11 height 11
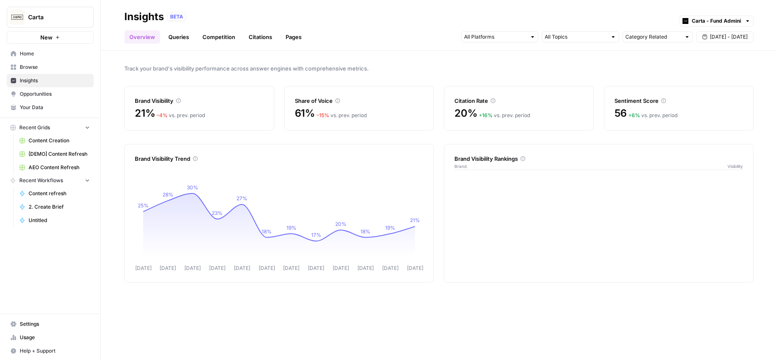
drag, startPoint x: 424, startPoint y: 55, endPoint x: 276, endPoint y: 43, distance: 148.7
click at [424, 55] on div "Track your brand's visibility performance across answer engines with comprehens…" at bounding box center [439, 206] width 676 height 310
click at [724, 20] on input "text" at bounding box center [717, 21] width 50 height 8
click at [720, 50] on span "Carta - Cap Table" at bounding box center [719, 51] width 47 height 8
type input "Carta - Cap Table"
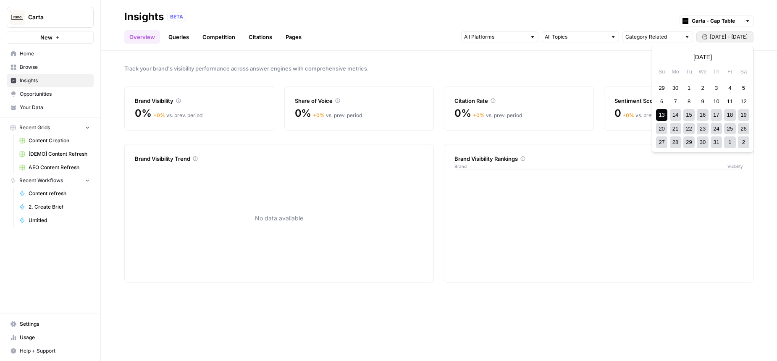
click at [722, 38] on span "[DATE] - [DATE]" at bounding box center [729, 37] width 38 height 8
click at [745, 55] on icon "button" at bounding box center [742, 57] width 6 height 6
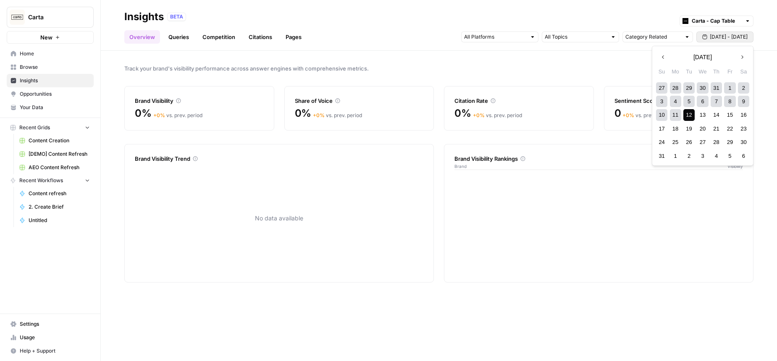
click at [663, 88] on div "27" at bounding box center [661, 87] width 11 height 11
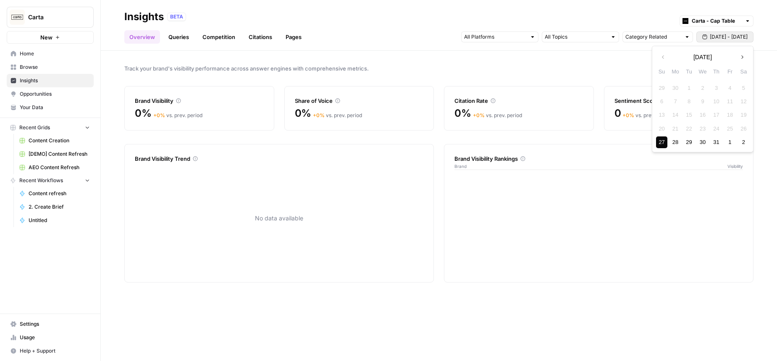
click at [741, 58] on icon "button" at bounding box center [742, 57] width 6 height 6
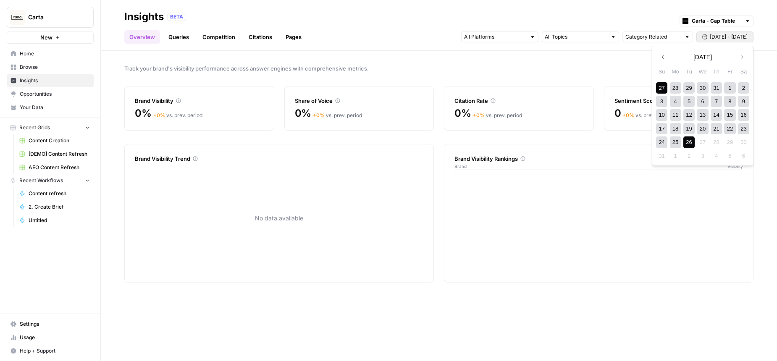
drag, startPoint x: 691, startPoint y: 142, endPoint x: 686, endPoint y: 142, distance: 5.1
click at [691, 142] on div "26" at bounding box center [688, 142] width 11 height 11
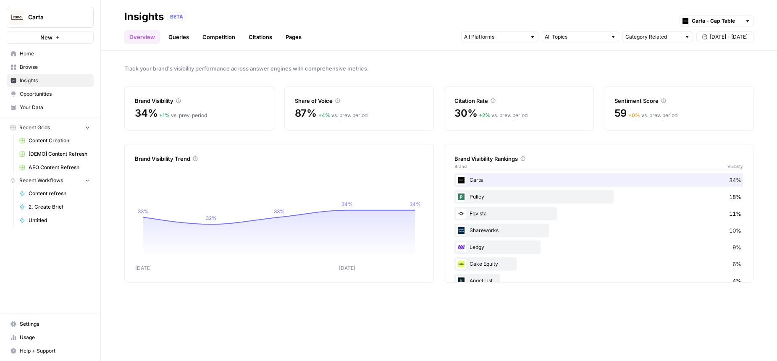
click at [14, 56] on icon at bounding box center [14, 54] width 6 height 6
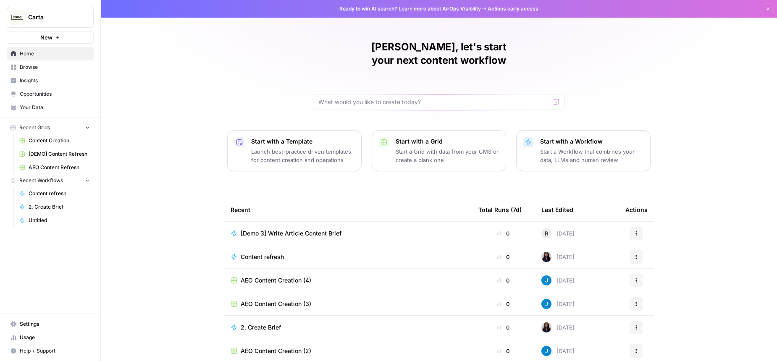
click at [218, 62] on div "[PERSON_NAME], let's start your next content workflow Start with a Template Lau…" at bounding box center [439, 200] width 676 height 400
